Goal: Transaction & Acquisition: Download file/media

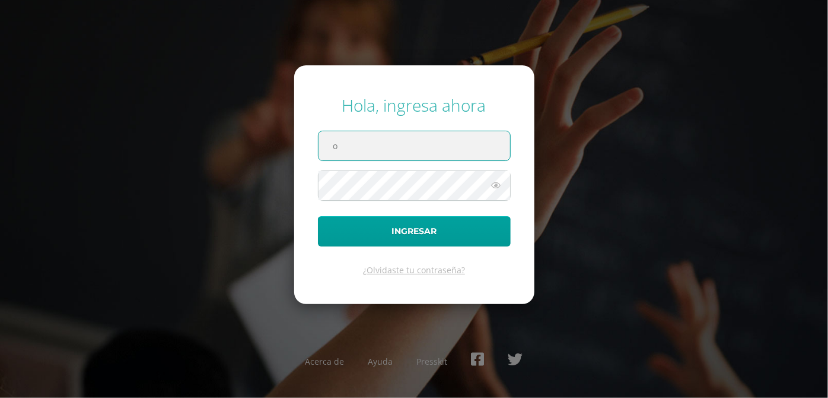
type input "orientadoradiversificado@colegiomontemaria.edu.gt"
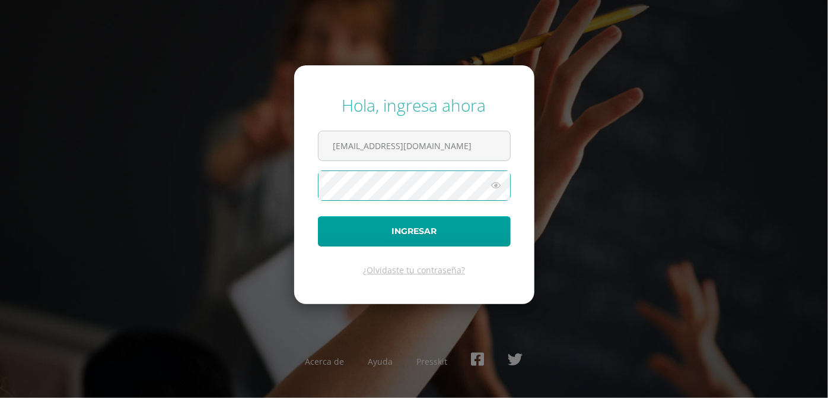
click at [318, 216] on button "Ingresar" at bounding box center [414, 231] width 193 height 30
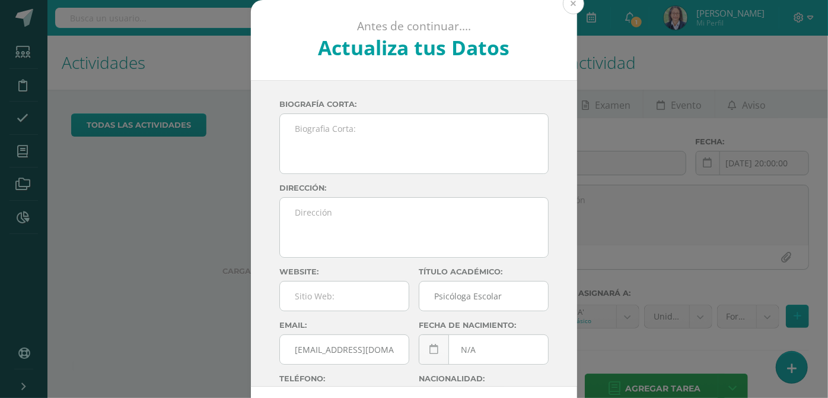
click at [571, 10] on button at bounding box center [573, 3] width 21 height 21
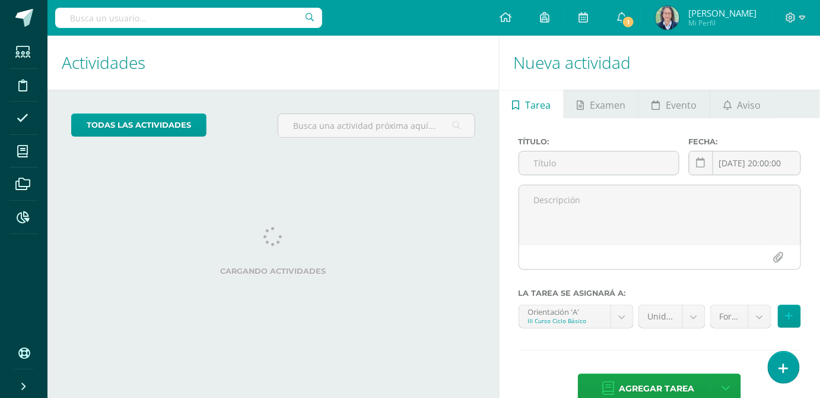
click at [256, 14] on input "text" at bounding box center [188, 18] width 267 height 20
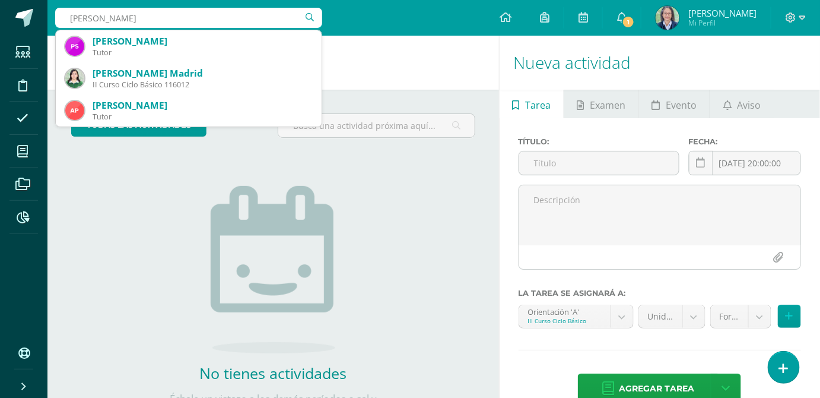
type input "ana paola merino"
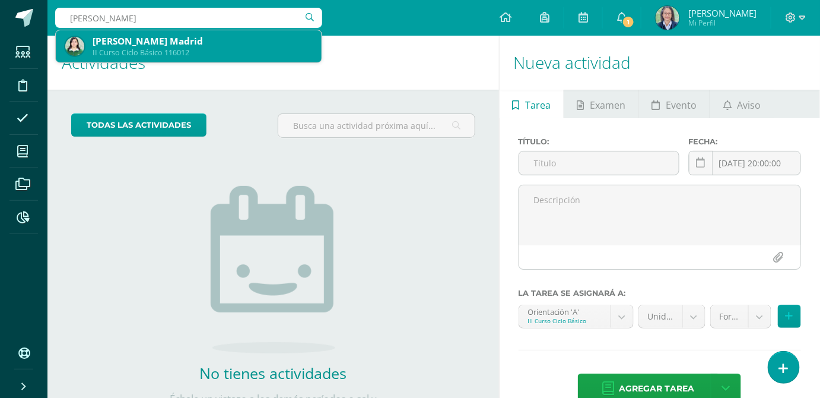
click at [242, 53] on div "II Curso Ciclo Básico 116012" at bounding box center [203, 52] width 220 height 10
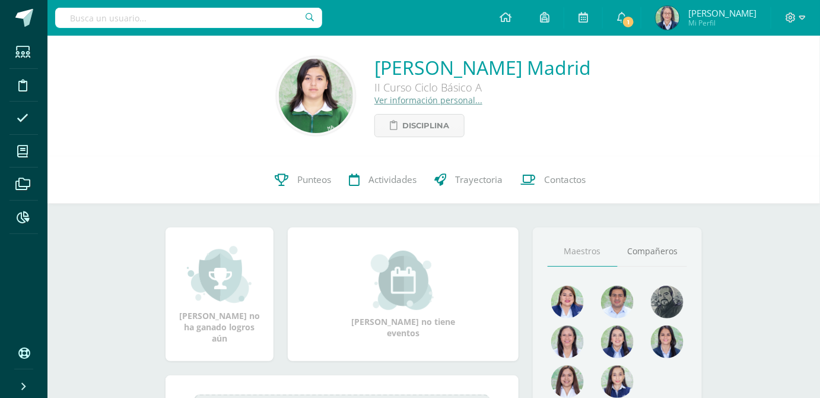
click at [430, 103] on link "Ver información personal..." at bounding box center [428, 99] width 108 height 11
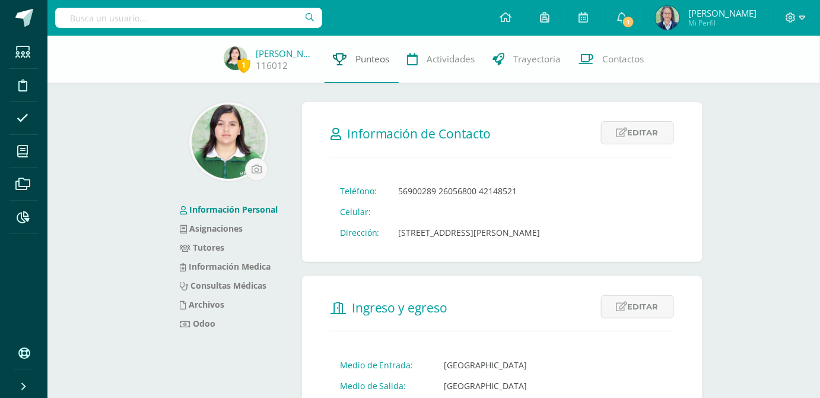
click at [364, 60] on span "Punteos" at bounding box center [373, 59] width 34 height 12
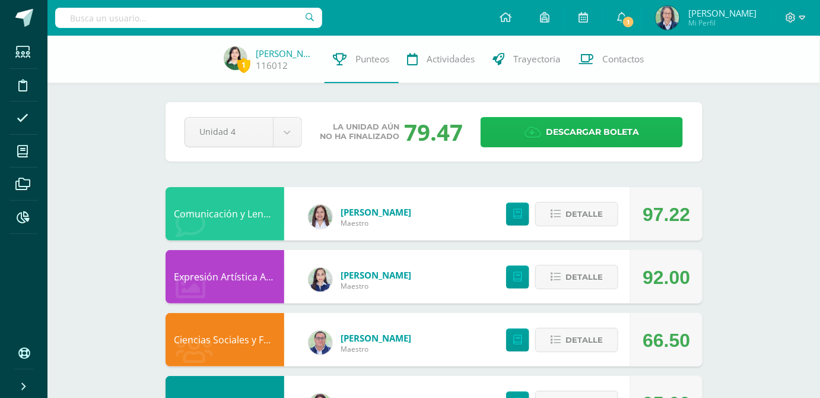
click at [641, 123] on link "Descargar boleta" at bounding box center [582, 132] width 202 height 30
